Goal: Find specific page/section: Find specific page/section

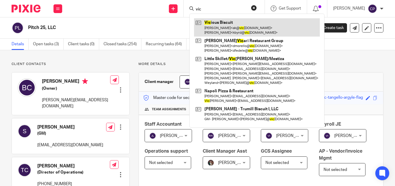
type input "vic"
click at [216, 23] on link at bounding box center [257, 27] width 126 height 18
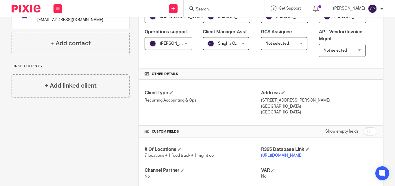
scroll to position [145, 0]
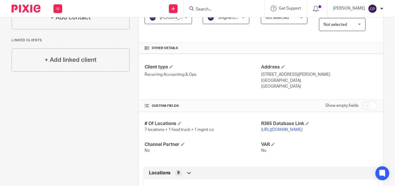
click at [272, 131] on link "[URL][DOMAIN_NAME]" at bounding box center [281, 129] width 41 height 4
